Goal: Task Accomplishment & Management: Use online tool/utility

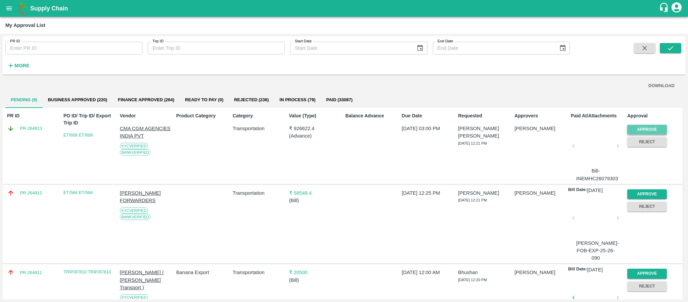
click at [661, 127] on button "Approve" at bounding box center [648, 130] width 40 height 10
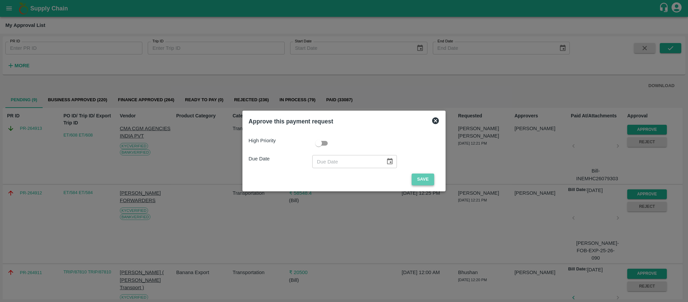
click at [428, 177] on button "Save" at bounding box center [423, 179] width 22 height 12
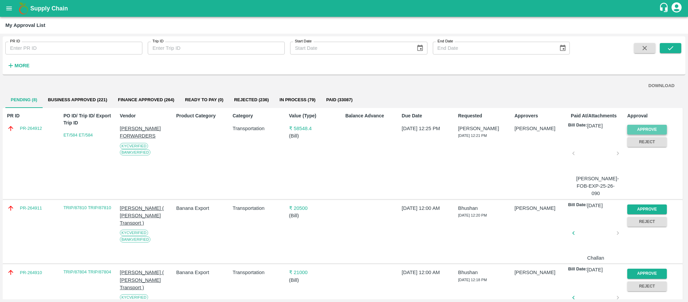
click at [641, 125] on button "Approve" at bounding box center [648, 130] width 40 height 10
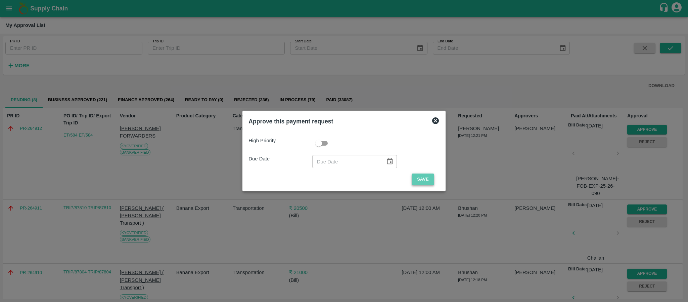
click at [421, 177] on button "Save" at bounding box center [423, 179] width 22 height 12
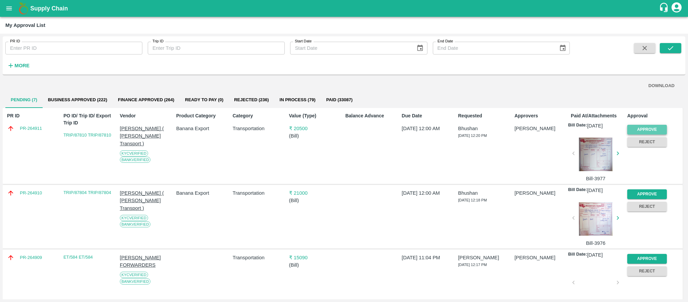
click at [645, 130] on button "Approve" at bounding box center [648, 130] width 40 height 10
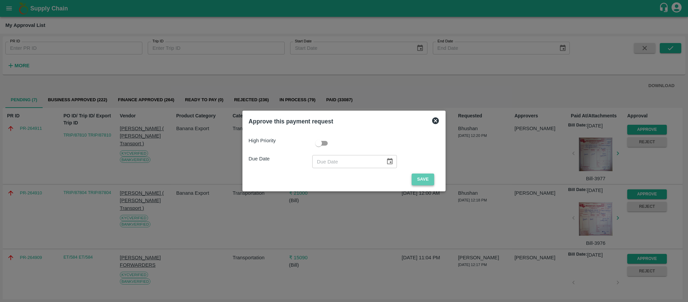
click at [424, 175] on button "Save" at bounding box center [423, 179] width 22 height 12
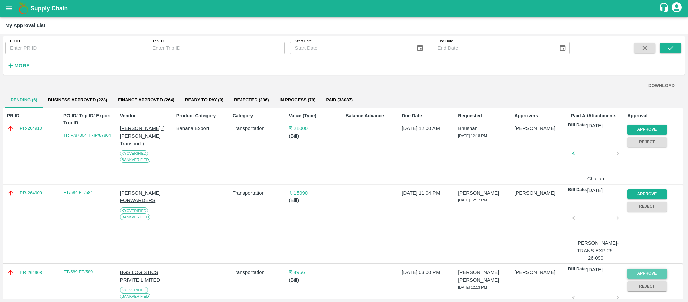
click at [643, 268] on button "Approve" at bounding box center [648, 273] width 40 height 10
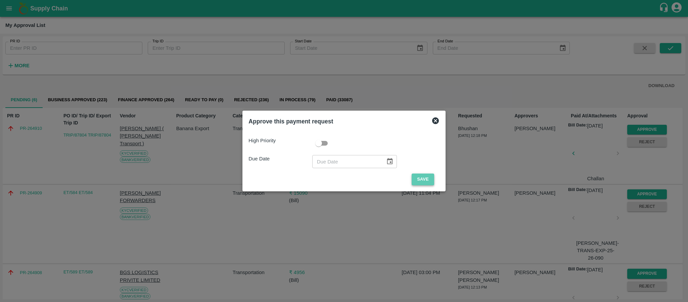
click at [414, 176] on button "Save" at bounding box center [423, 179] width 22 height 12
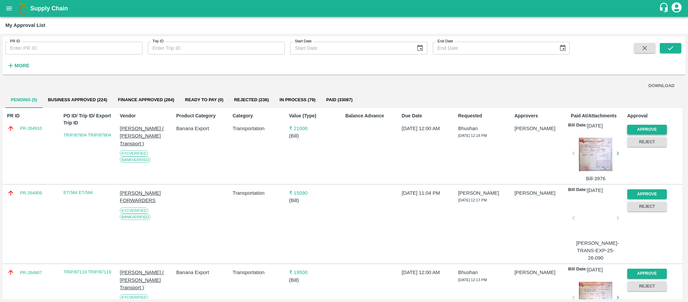
click at [658, 125] on button "Approve" at bounding box center [648, 130] width 40 height 10
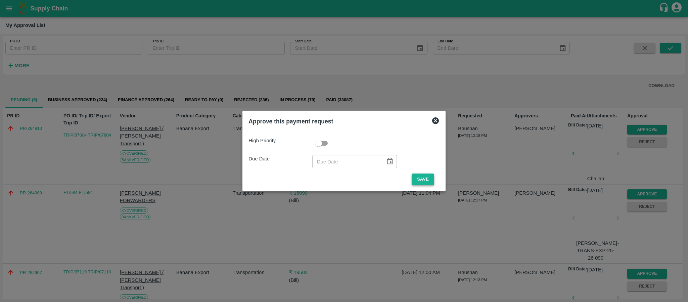
click at [412, 179] on button "Save" at bounding box center [423, 179] width 22 height 12
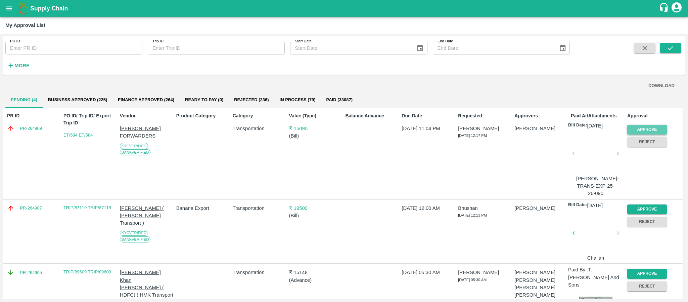
click at [638, 132] on button "Approve" at bounding box center [648, 130] width 40 height 10
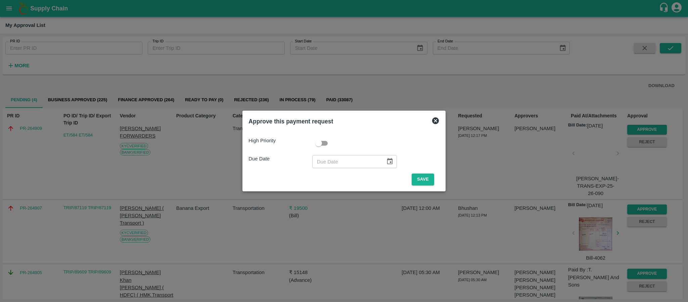
click at [435, 121] on icon at bounding box center [436, 121] width 8 height 8
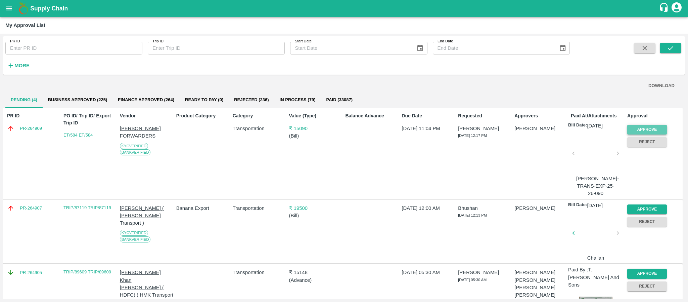
click at [638, 125] on button "Approve" at bounding box center [648, 130] width 40 height 10
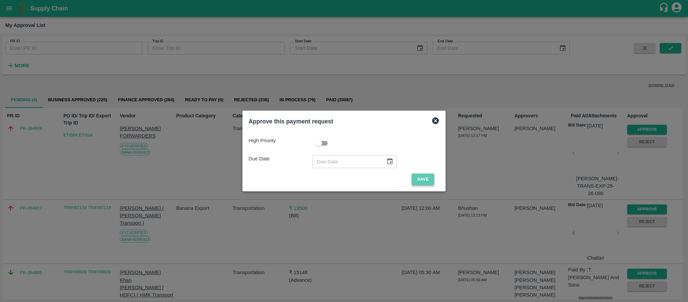
click at [421, 184] on button "Save" at bounding box center [423, 179] width 22 height 12
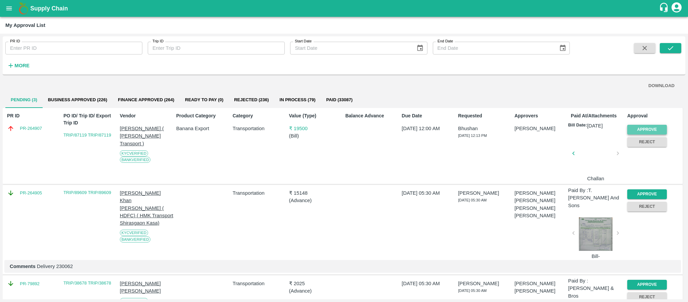
click at [637, 126] on button "Approve" at bounding box center [648, 130] width 40 height 10
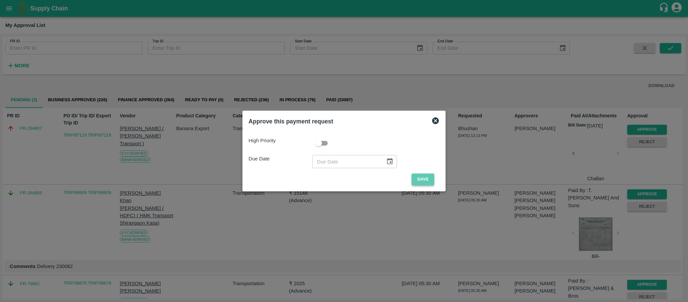
click at [422, 178] on button "Save" at bounding box center [423, 179] width 22 height 12
